Goal: Check status: Check status

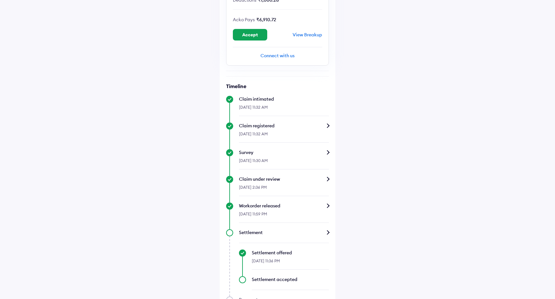
scroll to position [194, 0]
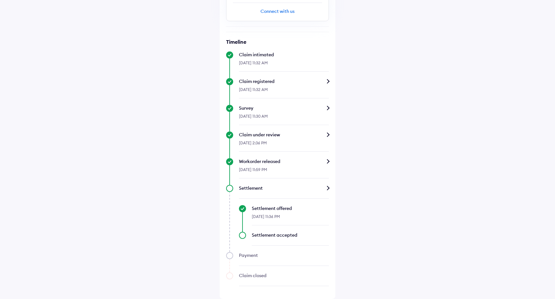
click at [289, 238] on div "Settlement accepted" at bounding box center [290, 235] width 77 height 6
click at [248, 256] on div "Payment" at bounding box center [284, 255] width 90 height 6
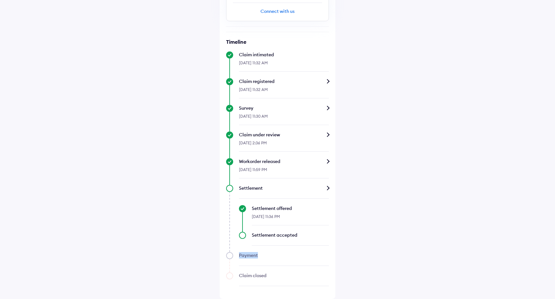
click at [248, 256] on div "Payment" at bounding box center [284, 255] width 90 height 6
click at [246, 274] on div "Claim closed" at bounding box center [284, 275] width 90 height 6
click at [288, 189] on div "Settlement" at bounding box center [284, 188] width 90 height 6
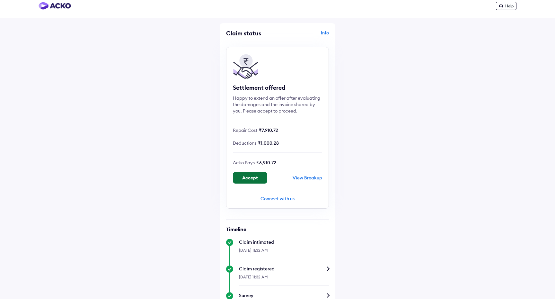
scroll to position [12, 0]
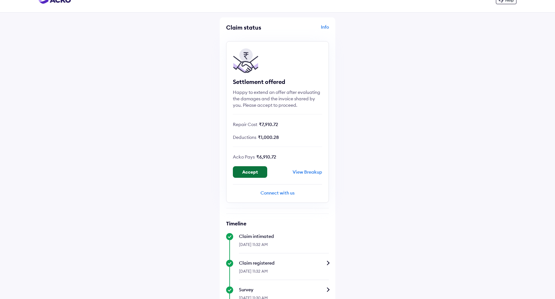
click at [253, 173] on button "Accept" at bounding box center [250, 172] width 34 height 12
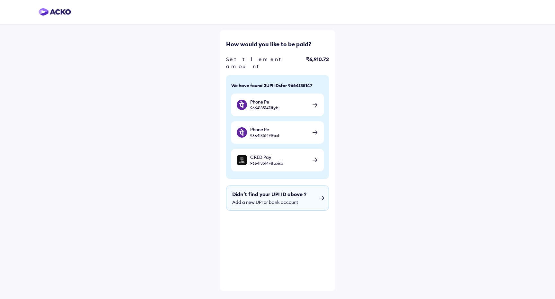
click at [294, 190] on div "Didn’t find your UPI ID above ? Add a new UPI or bank account" at bounding box center [277, 197] width 103 height 25
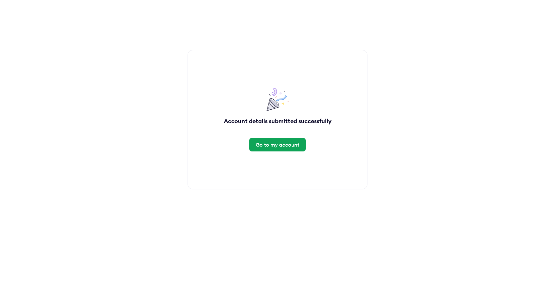
click at [276, 145] on div "Go to my account" at bounding box center [278, 144] width 44 height 7
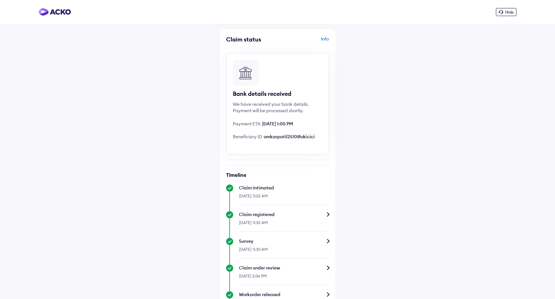
click at [62, 10] on img at bounding box center [55, 12] width 32 height 8
